Goal: Task Accomplishment & Management: Complete application form

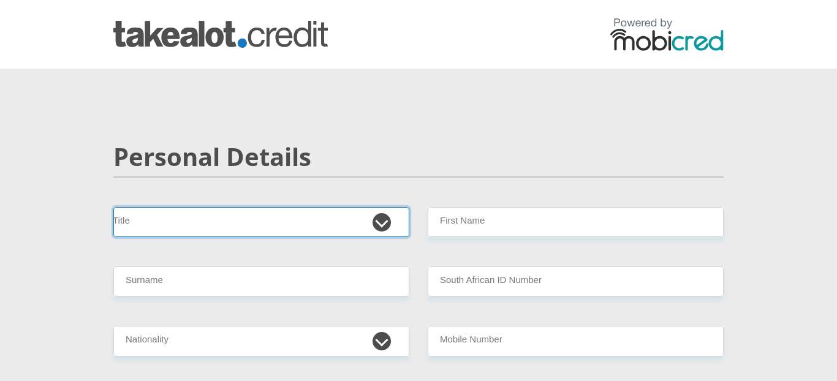
click at [378, 227] on select "Mr Ms Mrs Dr [PERSON_NAME]" at bounding box center [261, 222] width 296 height 30
click at [113, 207] on select "Mr Ms Mrs Dr [PERSON_NAME]" at bounding box center [261, 222] width 296 height 30
select select "Mr"
click option "Mr" at bounding box center [0, 0] width 0 height 0
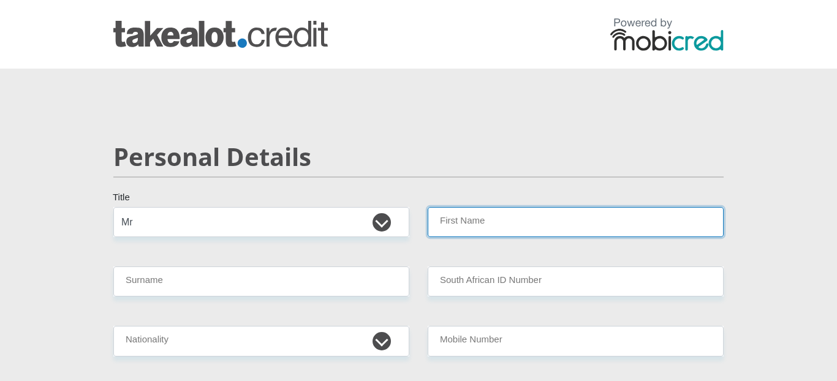
click at [446, 224] on input "First Name" at bounding box center [576, 222] width 296 height 30
type input "Sinoxolo"
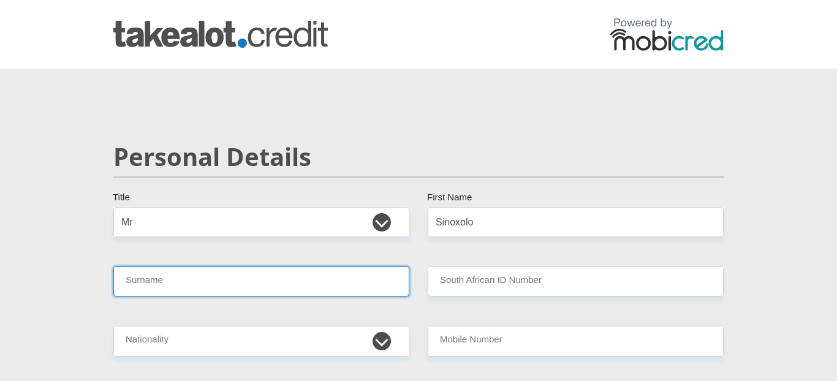
click at [362, 288] on input "Surname" at bounding box center [261, 282] width 296 height 30
type input "COTYI"
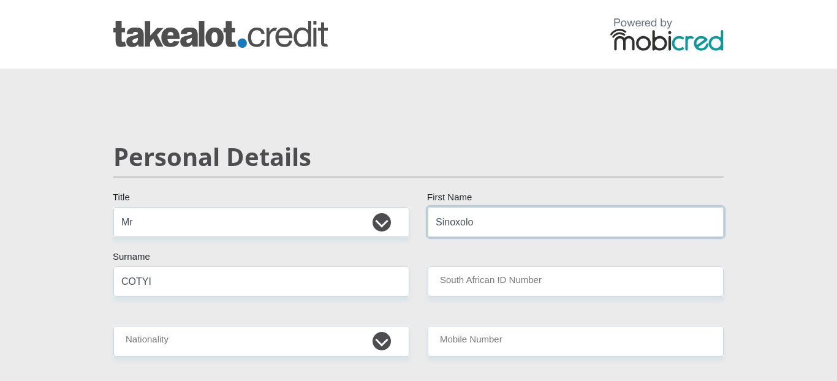
click at [460, 228] on input "Sinoxolo" at bounding box center [576, 222] width 296 height 30
type input "SINOXOLO"
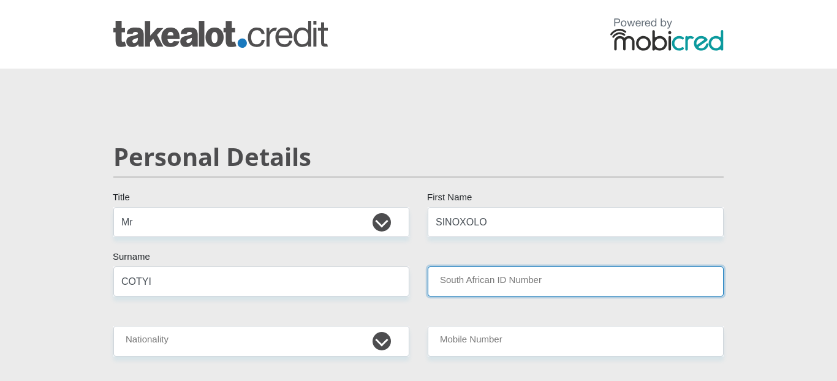
click at [518, 292] on input "South African ID Number" at bounding box center [576, 282] width 296 height 30
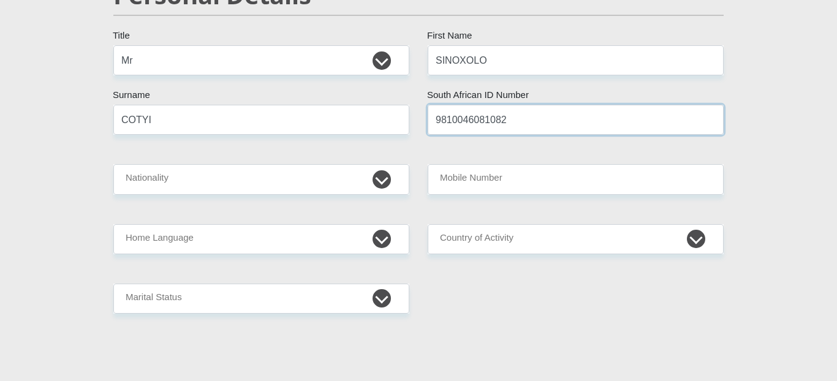
scroll to position [166, 0]
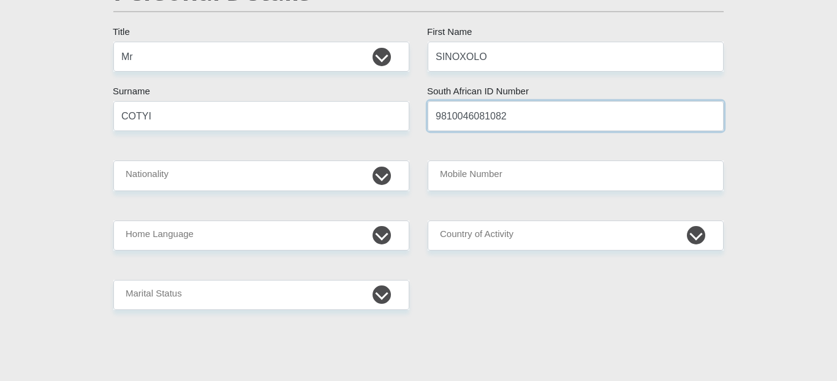
type input "9810046081082"
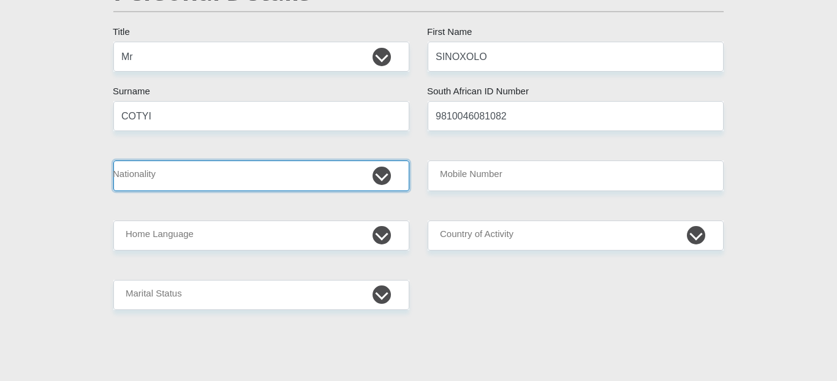
click at [113, 161] on select "[GEOGRAPHIC_DATA] [GEOGRAPHIC_DATA] [GEOGRAPHIC_DATA] [GEOGRAPHIC_DATA] [GEOGRA…" at bounding box center [261, 176] width 296 height 30
select select "ZAF"
click option "[GEOGRAPHIC_DATA]" at bounding box center [0, 0] width 0 height 0
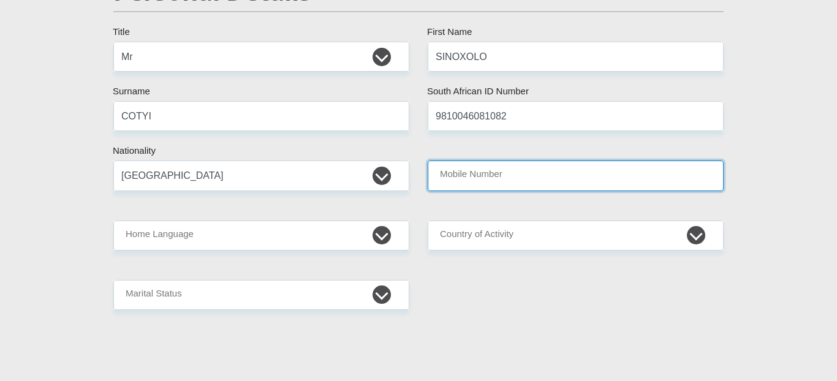
click at [463, 182] on input "Mobile Number" at bounding box center [576, 176] width 296 height 30
type input "0723134960"
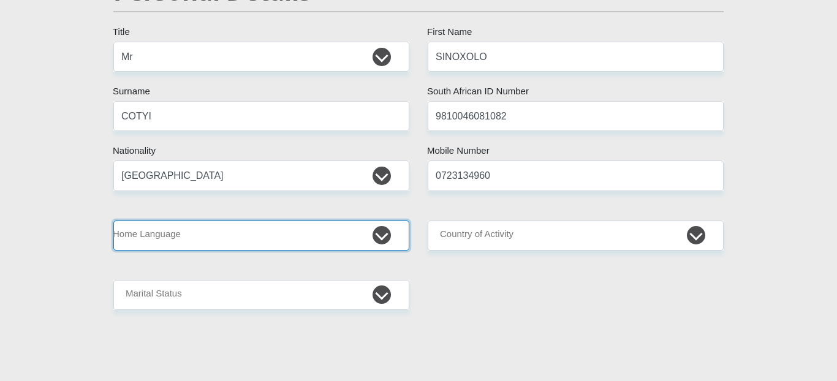
click at [113, 221] on select "Afrikaans English Sepedi South Ndebele Southern Sotho Swati Tsonga Tswana Venda…" at bounding box center [261, 236] width 296 height 30
select select "eng"
click option "English" at bounding box center [0, 0] width 0 height 0
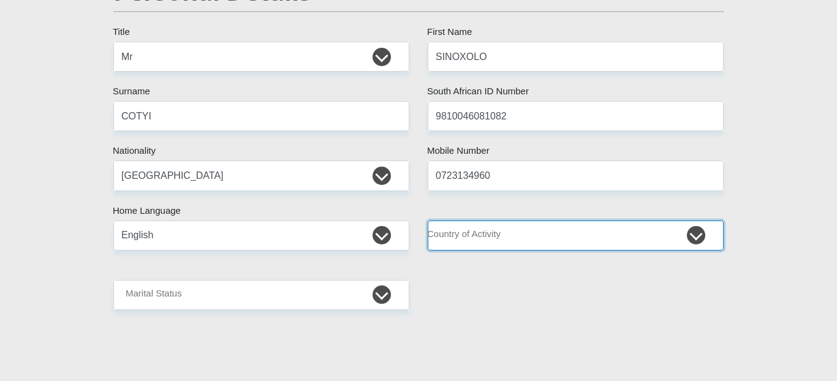
click at [428, 221] on select "[GEOGRAPHIC_DATA] [GEOGRAPHIC_DATA] [GEOGRAPHIC_DATA] [GEOGRAPHIC_DATA] [GEOGRA…" at bounding box center [576, 236] width 296 height 30
select select "ZAF"
click option "[GEOGRAPHIC_DATA]" at bounding box center [0, 0] width 0 height 0
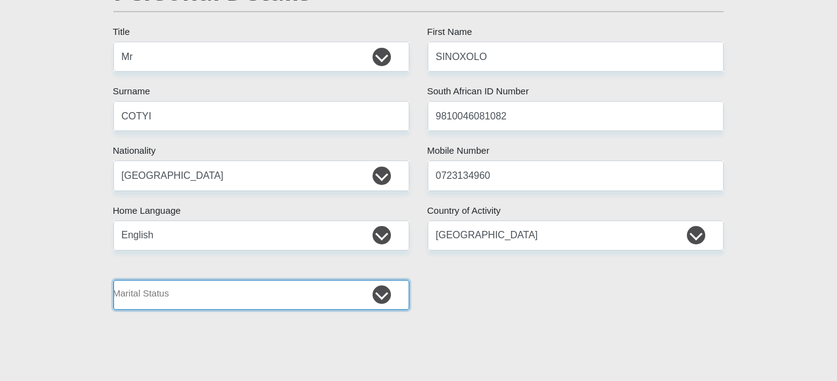
click at [113, 280] on select "Married ANC Single Divorced Widowed Married COP or Customary Law" at bounding box center [261, 295] width 296 height 30
select select "2"
click option "Single" at bounding box center [0, 0] width 0 height 0
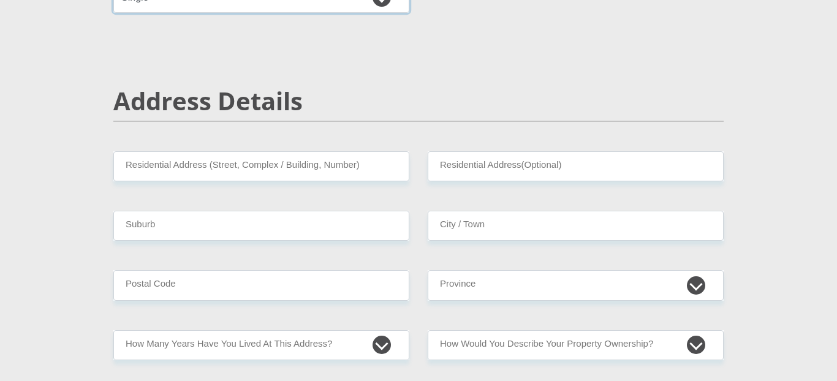
scroll to position [478, 0]
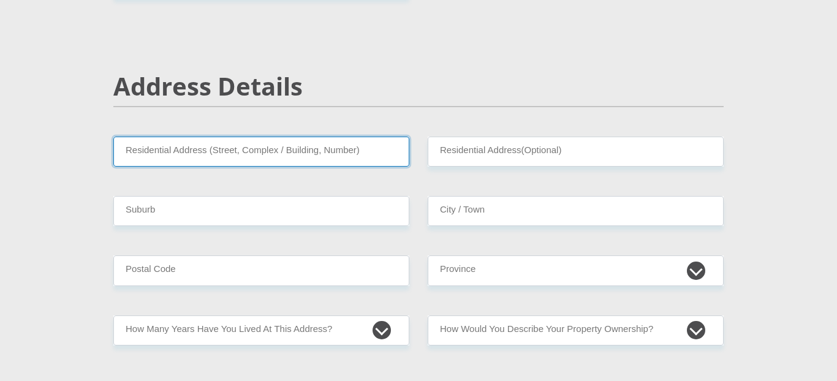
click at [286, 147] on input "Residential Address (Street, Complex / Building, Number)" at bounding box center [261, 152] width 296 height 30
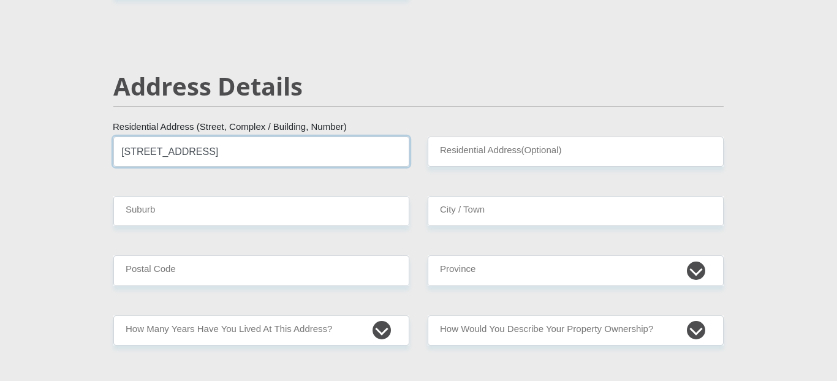
type input "[STREET_ADDRESS]"
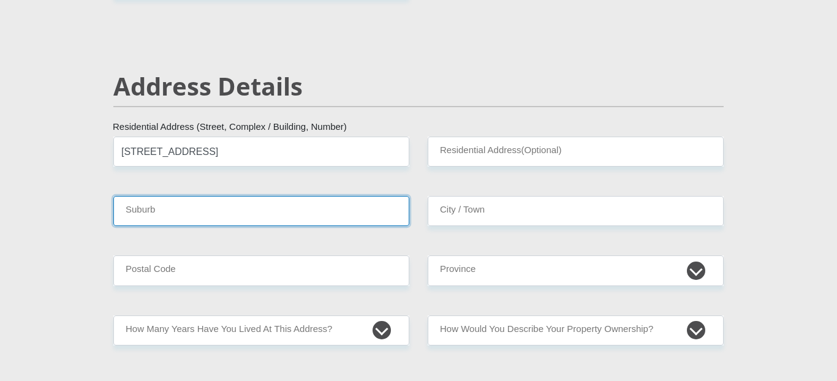
click at [360, 213] on input "Suburb" at bounding box center [261, 211] width 296 height 30
type input "DUNOON"
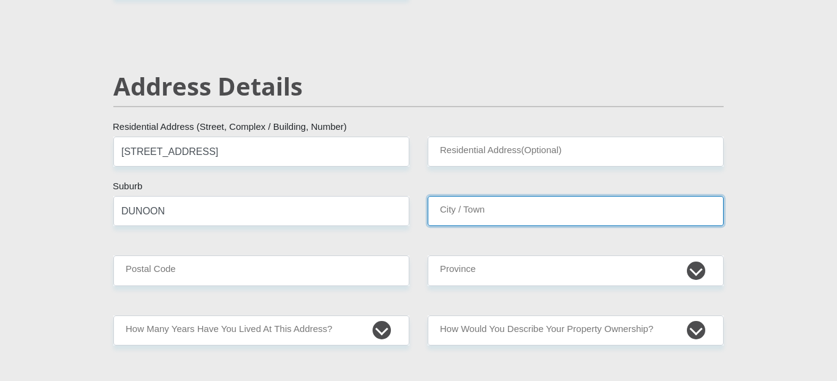
click at [547, 221] on input "City / Town" at bounding box center [576, 211] width 296 height 30
type input "MILNERTON"
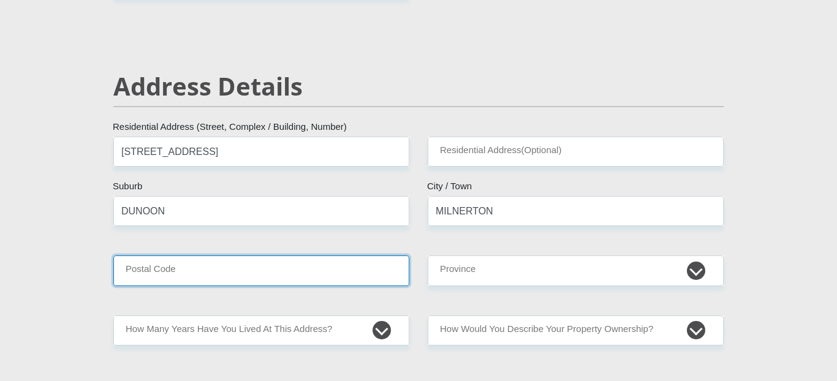
click at [387, 270] on input "Postal Code" at bounding box center [261, 271] width 296 height 30
type input "7441"
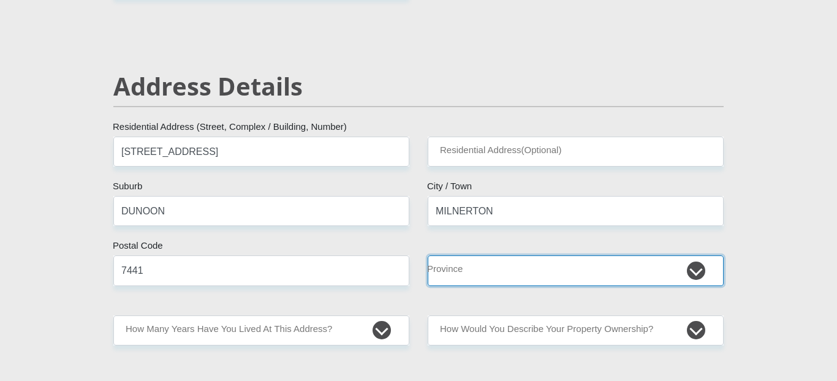
click at [428, 256] on select "Eastern Cape Free State [GEOGRAPHIC_DATA] [GEOGRAPHIC_DATA][DATE] [GEOGRAPHIC_D…" at bounding box center [576, 271] width 296 height 30
select select "Western Cape"
click option "Western Cape" at bounding box center [0, 0] width 0 height 0
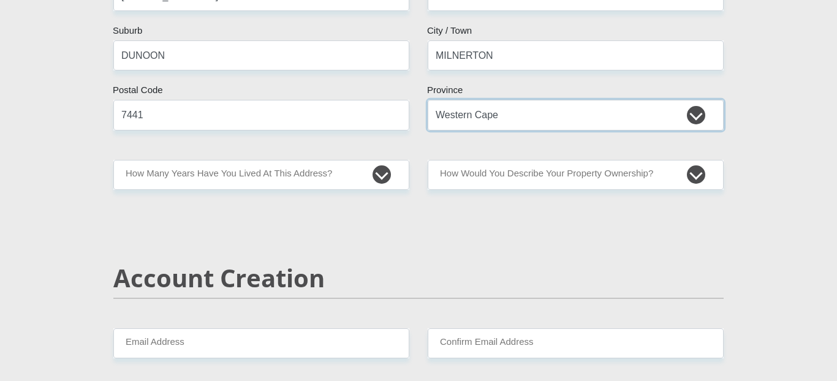
scroll to position [658, 0]
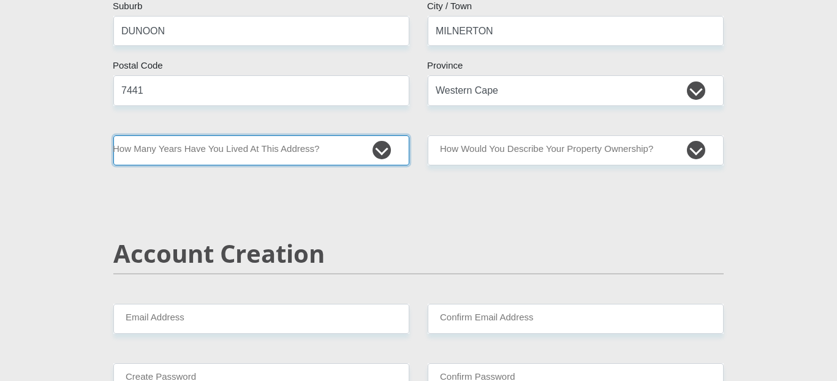
click at [113, 135] on select "less than 1 year 1-3 years 3-5 years 5+ years" at bounding box center [261, 150] width 296 height 30
select select "2"
click option "1-3 years" at bounding box center [0, 0] width 0 height 0
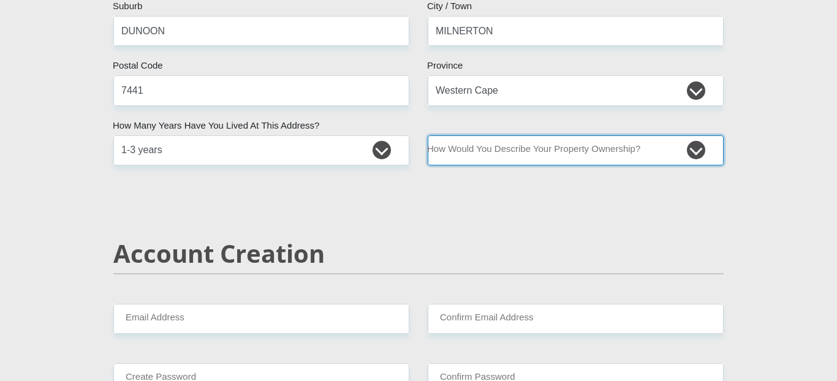
click at [428, 135] on select "Owned Rented Family Owned Company Dwelling" at bounding box center [576, 150] width 296 height 30
select select "Rented"
click option "Rented" at bounding box center [0, 0] width 0 height 0
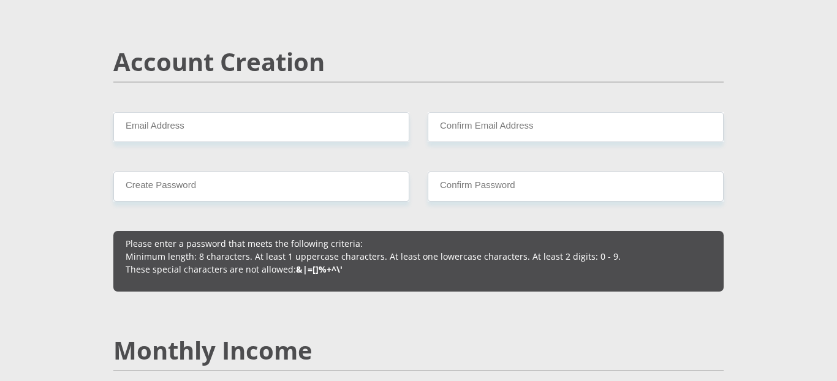
scroll to position [852, 0]
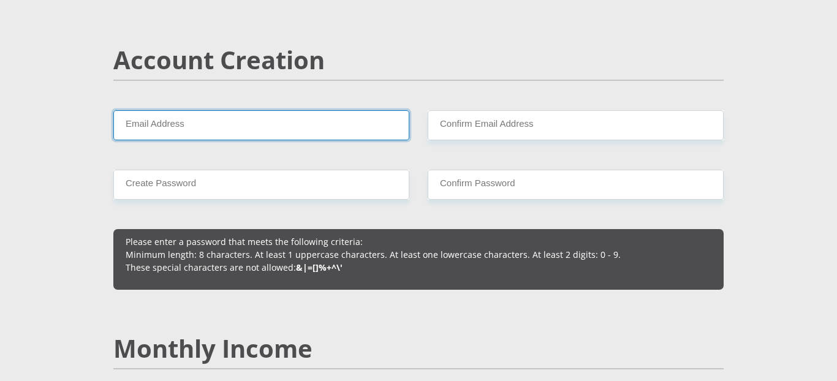
click at [342, 140] on input "Email Address" at bounding box center [261, 125] width 296 height 30
click at [338, 135] on input "[EMAIL_ADDRESS][DOMAIN_NAME]" at bounding box center [261, 125] width 296 height 30
type input "[EMAIL_ADDRESS][DOMAIN_NAME]"
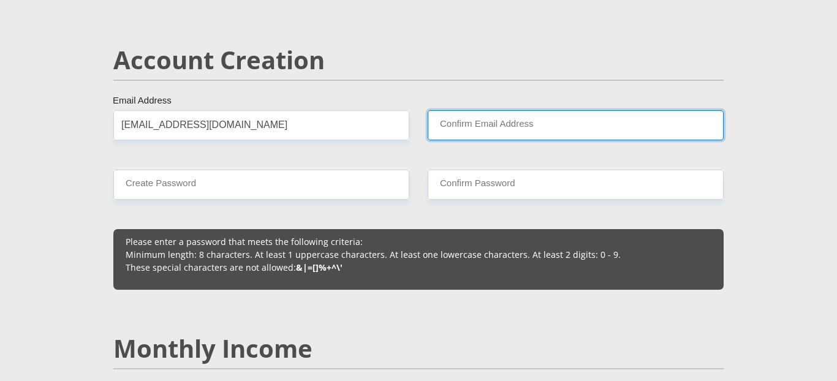
click at [445, 129] on input "Confirm Email Address" at bounding box center [576, 125] width 296 height 30
paste input "[EMAIL_ADDRESS][DOMAIN_NAME]"
type input "[EMAIL_ADDRESS][DOMAIN_NAME]"
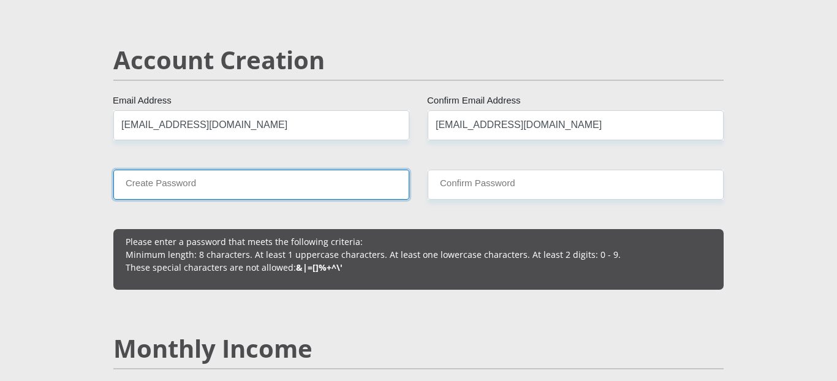
click at [390, 180] on input "Create Password" at bounding box center [261, 185] width 296 height 30
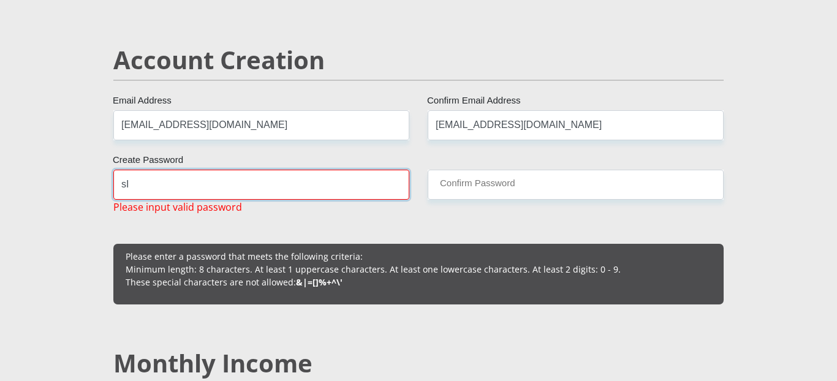
type input "s"
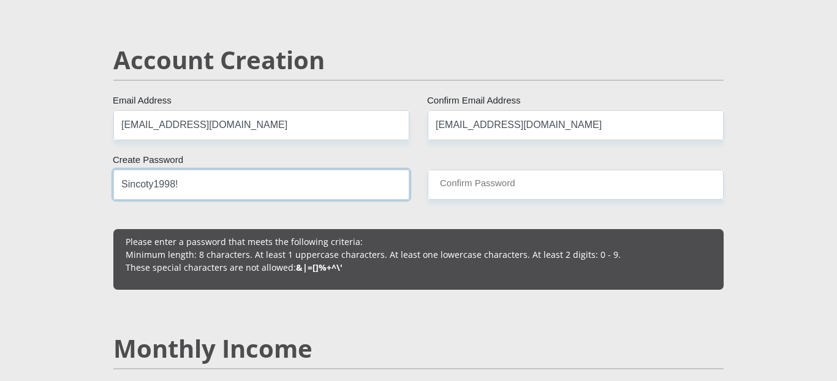
type input "Sincoty1998!"
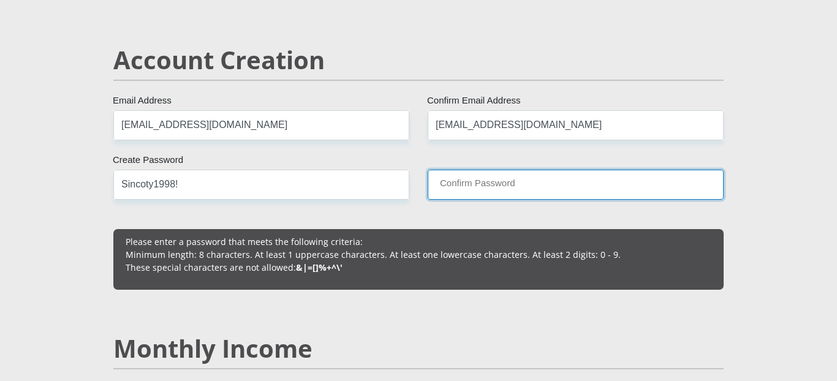
click at [532, 183] on input "Confirm Password" at bounding box center [576, 185] width 296 height 30
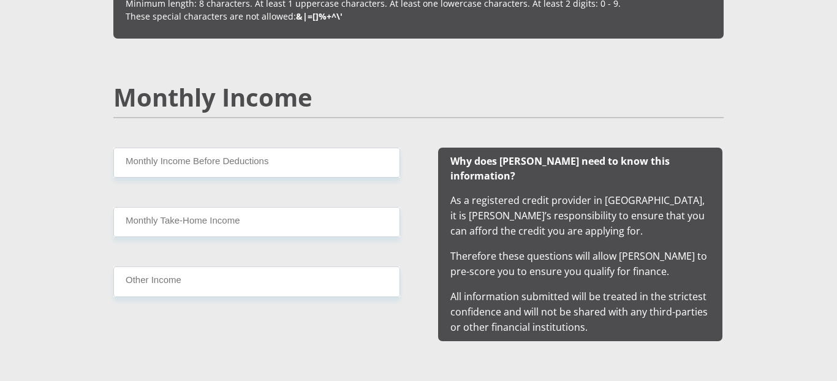
scroll to position [1104, 0]
type input "Sincoty1998!"
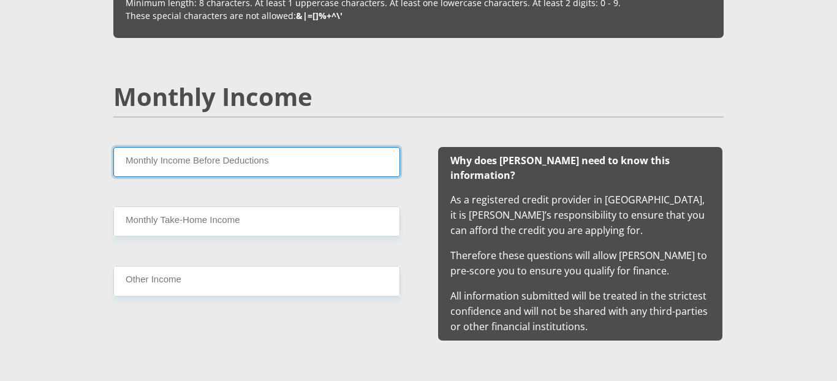
click at [387, 165] on input "Monthly Income Before Deductions" at bounding box center [256, 162] width 287 height 30
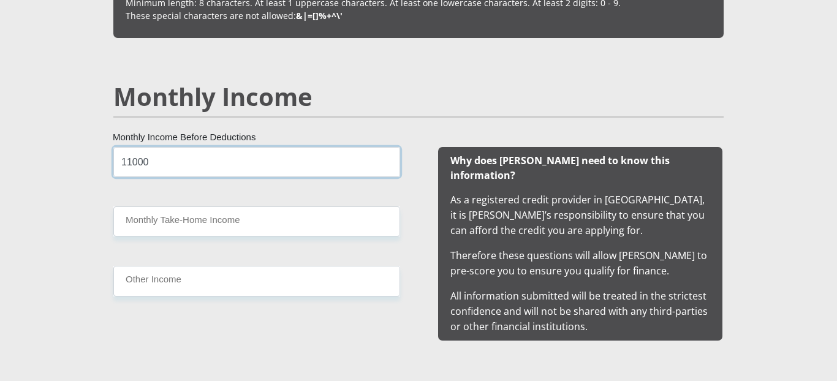
type input "11000"
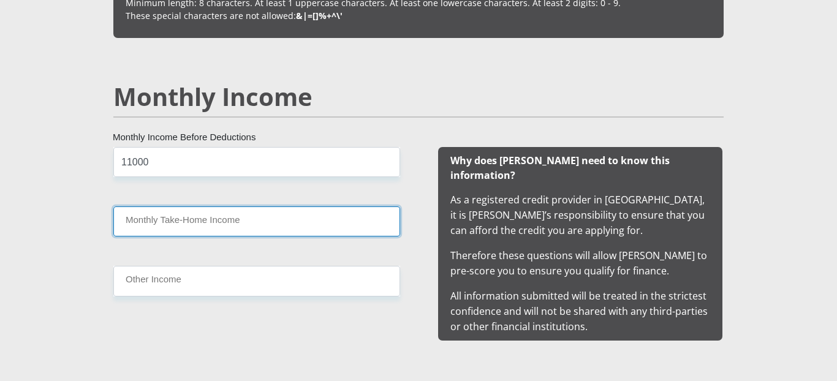
click at [321, 232] on input "Monthly Take-Home Income" at bounding box center [256, 222] width 287 height 30
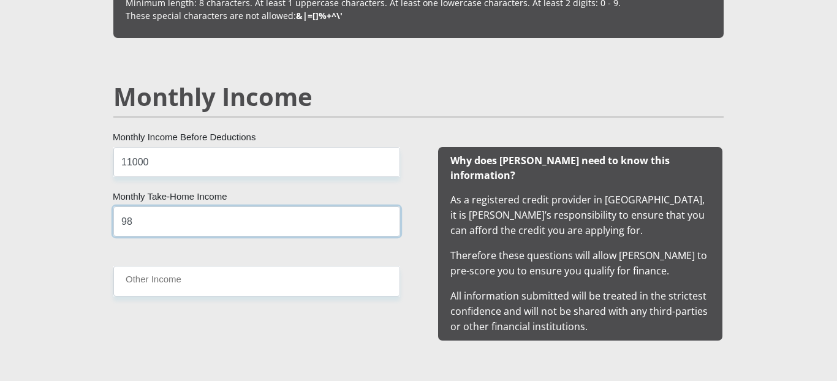
type input "9"
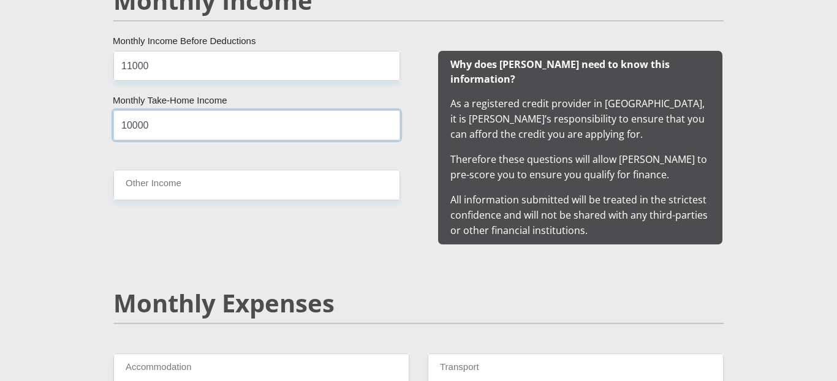
scroll to position [1204, 0]
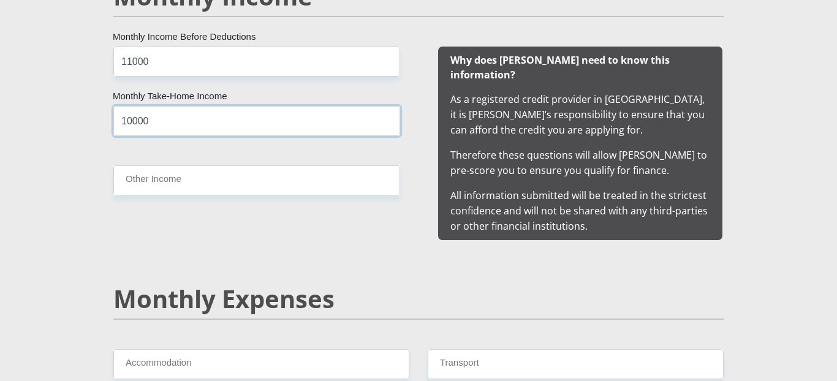
type input "10000"
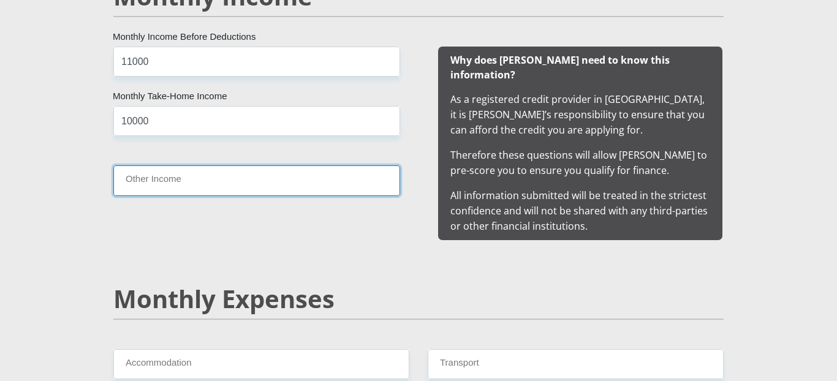
click at [254, 181] on input "Other Income" at bounding box center [256, 181] width 287 height 30
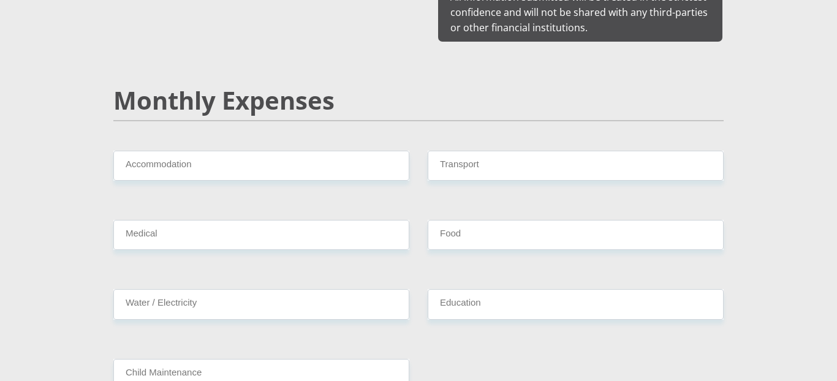
scroll to position [1403, 0]
type input "1000"
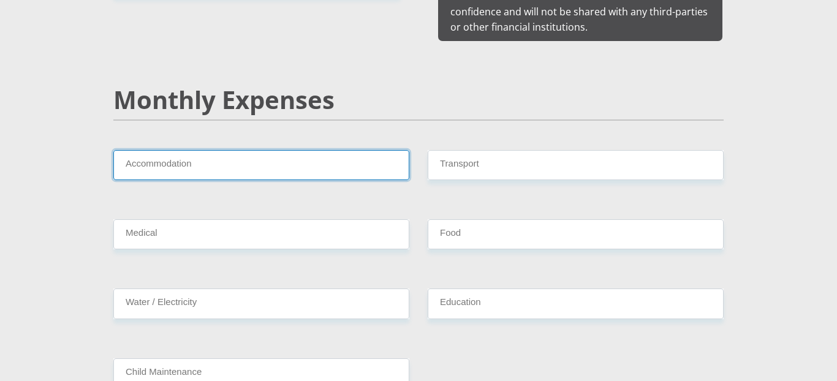
click at [221, 156] on input "Accommodation" at bounding box center [261, 165] width 296 height 30
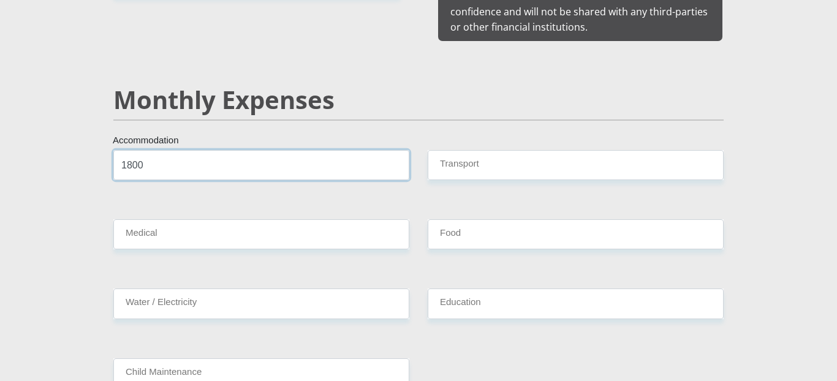
type input "1800"
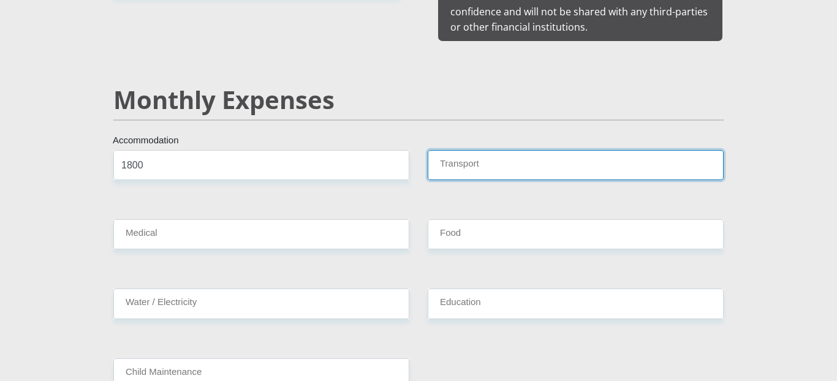
click at [477, 159] on input "Transport" at bounding box center [576, 165] width 296 height 30
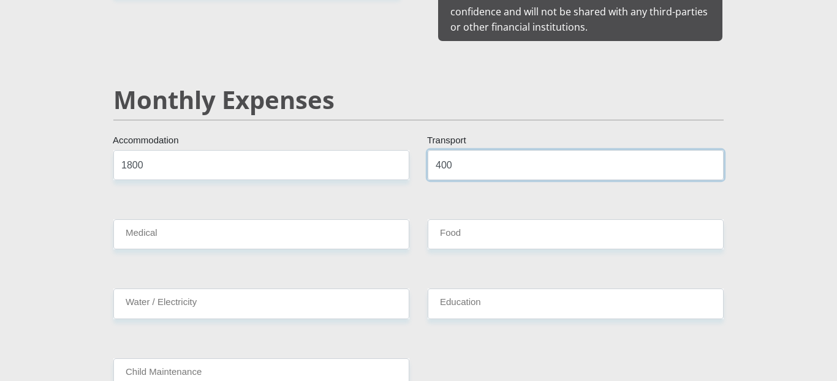
type input "400"
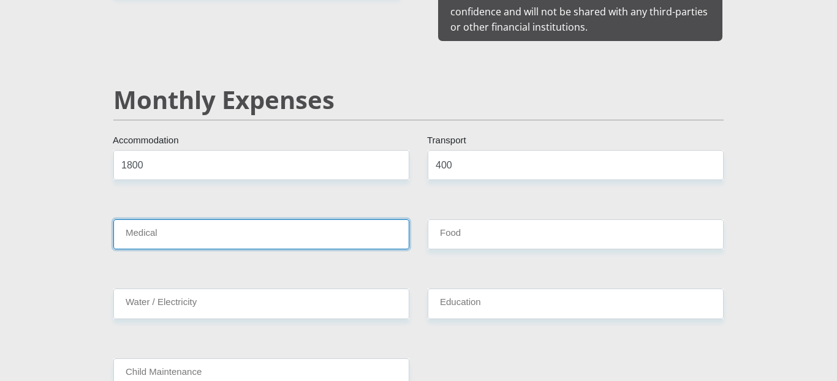
click at [383, 227] on input "Medical" at bounding box center [261, 234] width 296 height 30
type input "0"
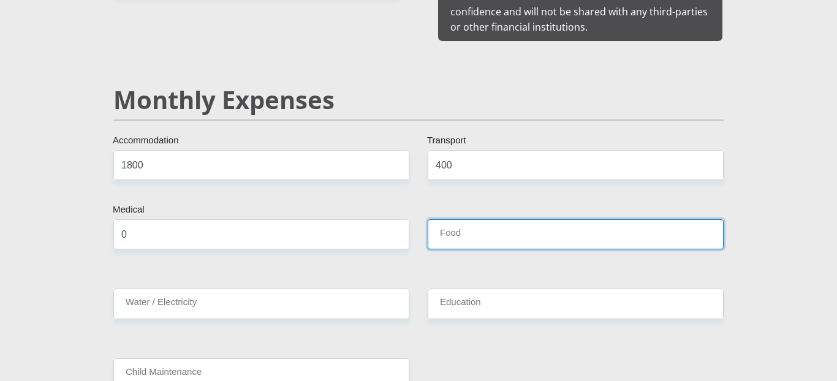
click at [571, 226] on input "Food" at bounding box center [576, 234] width 296 height 30
type input "1000"
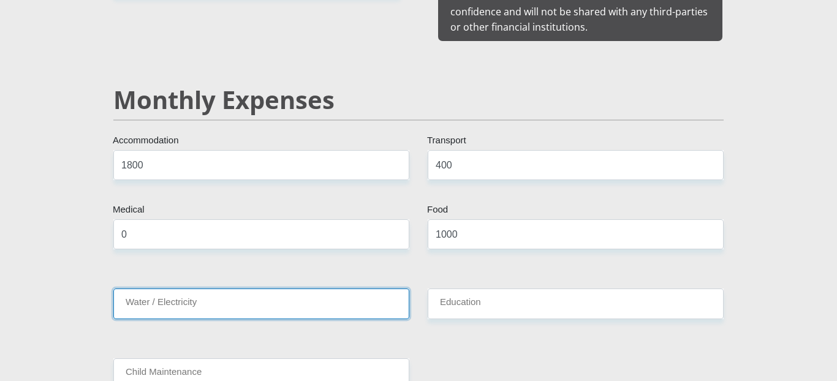
click at [396, 293] on input "Water / Electricity" at bounding box center [261, 304] width 296 height 30
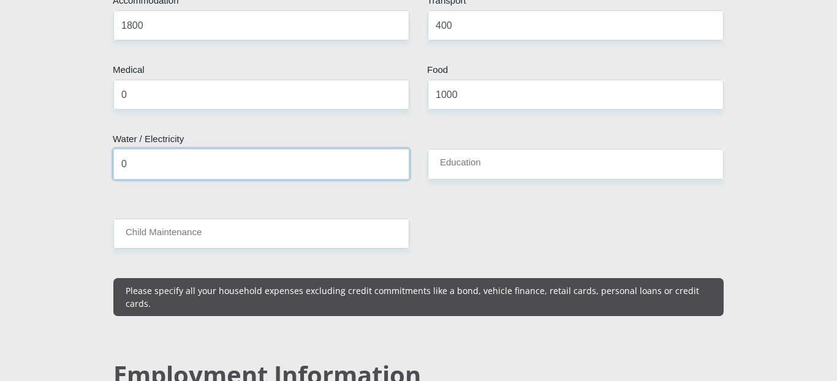
scroll to position [1544, 0]
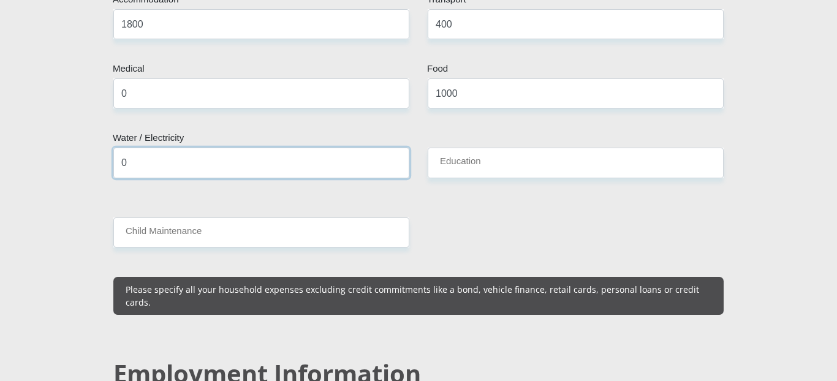
type input "0"
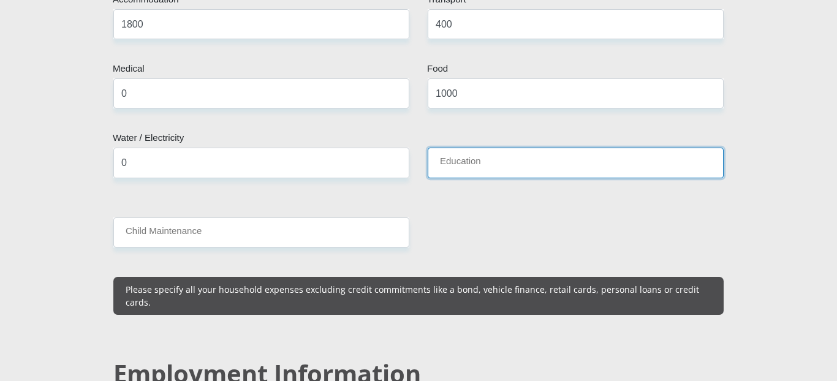
click at [508, 148] on input "Education" at bounding box center [576, 163] width 296 height 30
type input "0"
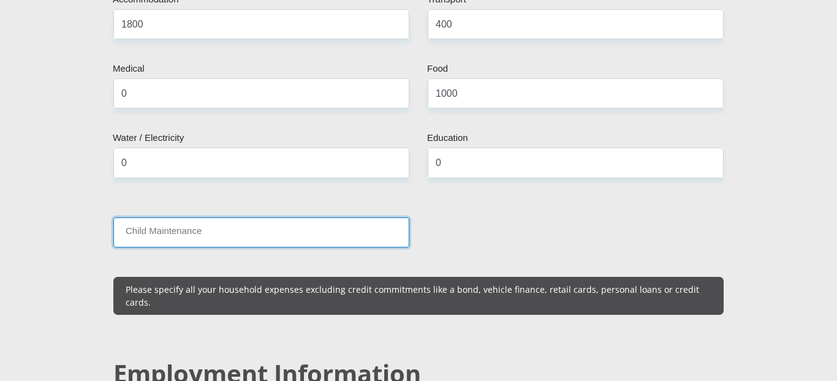
click at [380, 218] on input "Child Maintenance" at bounding box center [261, 233] width 296 height 30
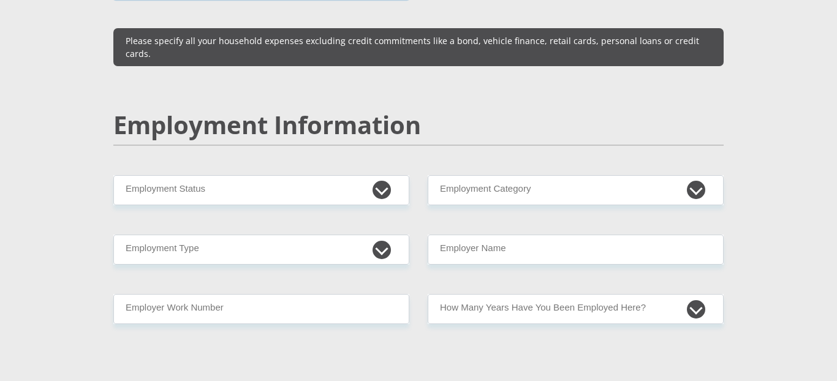
scroll to position [1804, 0]
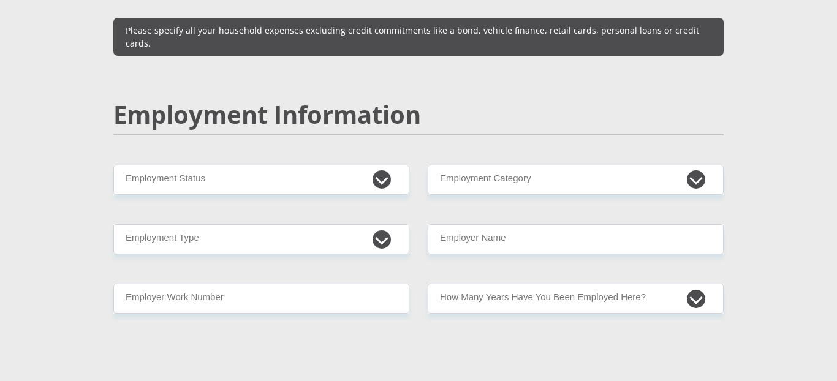
type input "0"
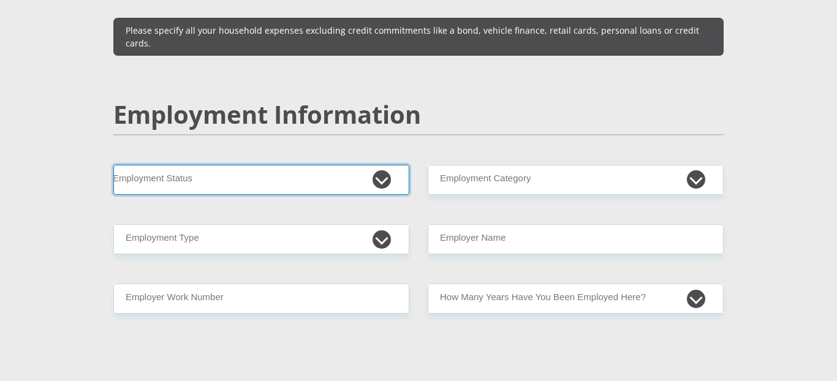
click at [113, 165] on select "Permanent/Full-time Part-time/Casual [DEMOGRAPHIC_DATA] Worker Self-Employed Ho…" at bounding box center [261, 180] width 296 height 30
select select "1"
click option "Permanent/Full-time" at bounding box center [0, 0] width 0 height 0
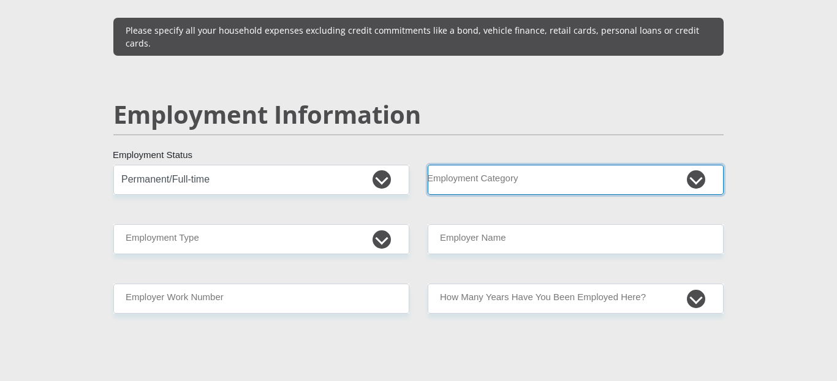
click at [428, 165] on select "AGRICULTURE ALCOHOL & TOBACCO CONSTRUCTION MATERIALS METALLURGY EQUIPMENT FOR R…" at bounding box center [576, 180] width 296 height 30
select select "52"
click option "MOBILE PHONE" at bounding box center [0, 0] width 0 height 0
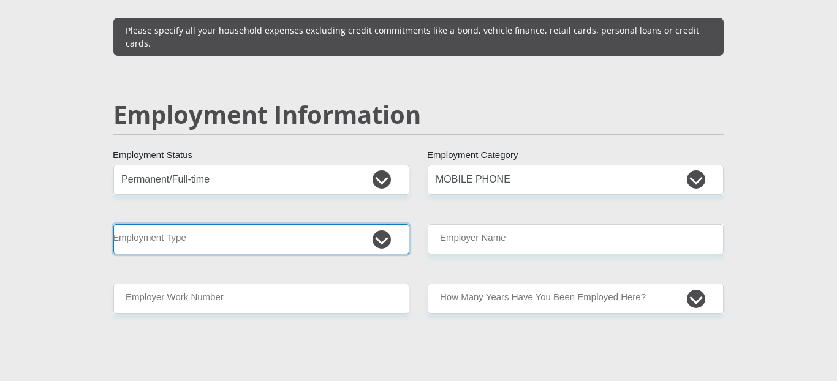
click at [113, 224] on select "College/Lecturer Craft Seller Creative Driver Executive Farmer Forces - Non Com…" at bounding box center [261, 239] width 296 height 30
select select "Labourer"
click option "Labourer" at bounding box center [0, 0] width 0 height 0
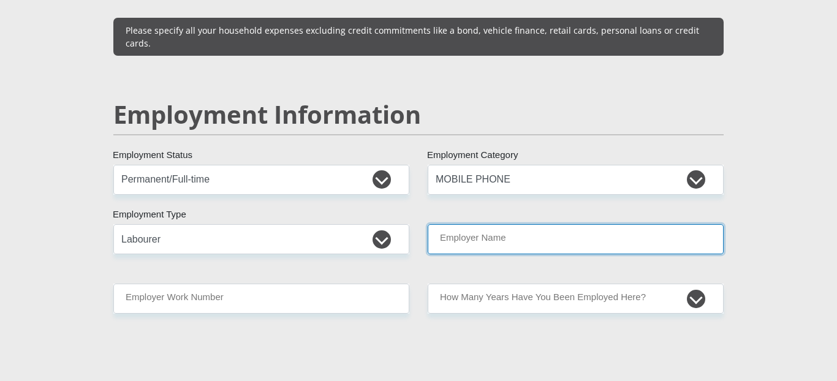
click at [448, 224] on input "Employer Name" at bounding box center [576, 239] width 296 height 30
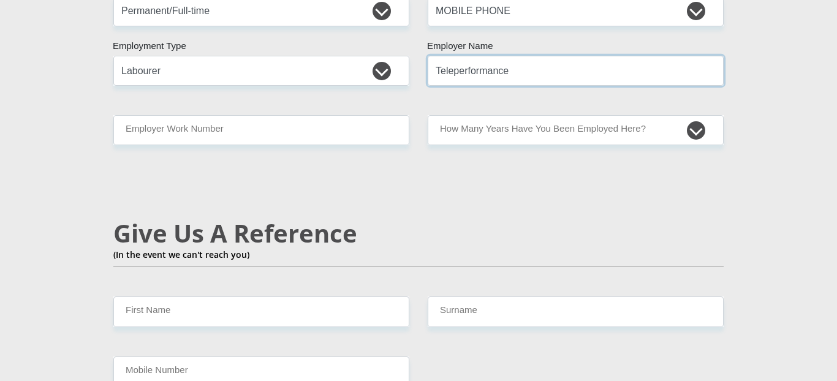
scroll to position [1972, 0]
type input "Teleperformance"
